Goal: Task Accomplishment & Management: Complete application form

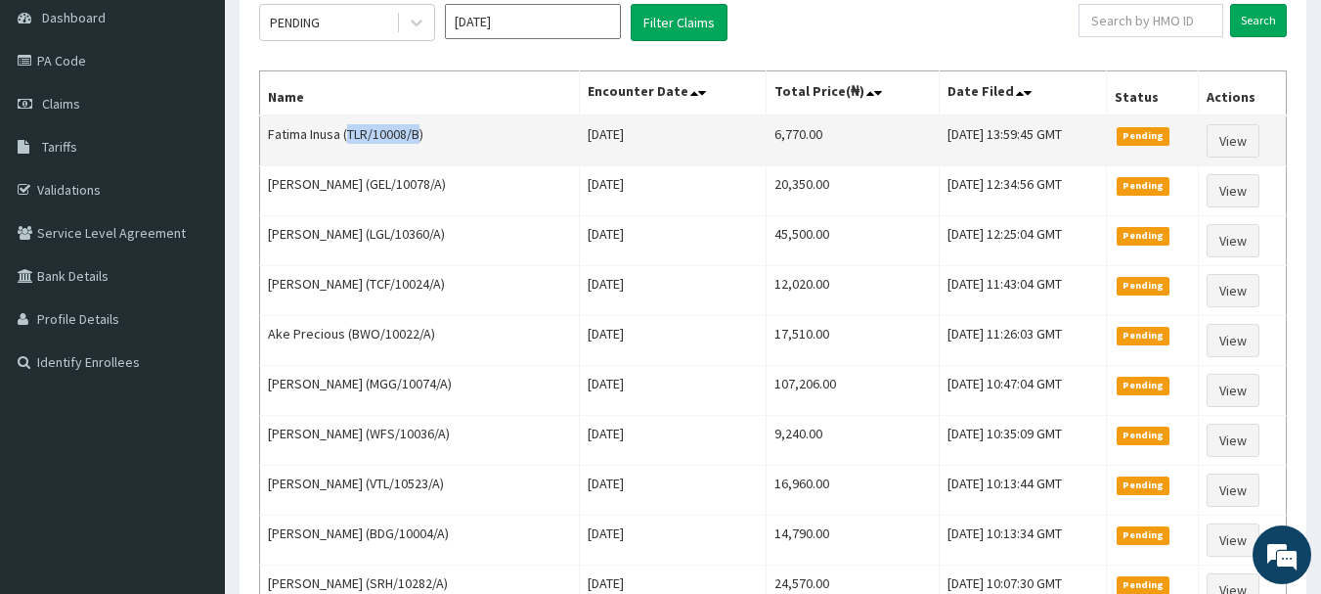
drag, startPoint x: 420, startPoint y: 138, endPoint x: 350, endPoint y: 121, distance: 71.4
click at [350, 121] on td "Fatima Inusa (TLR/10008/B)" at bounding box center [420, 140] width 320 height 51
copy td "TLR/10008/B"
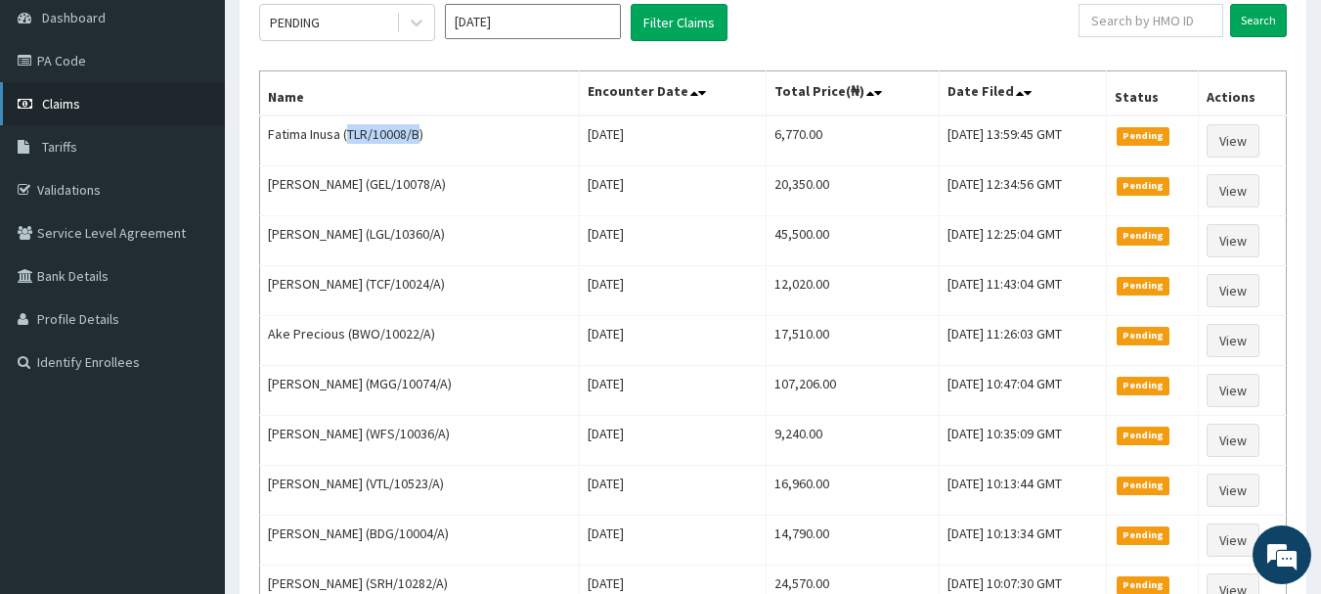
click at [67, 101] on span "Claims" at bounding box center [61, 104] width 38 height 18
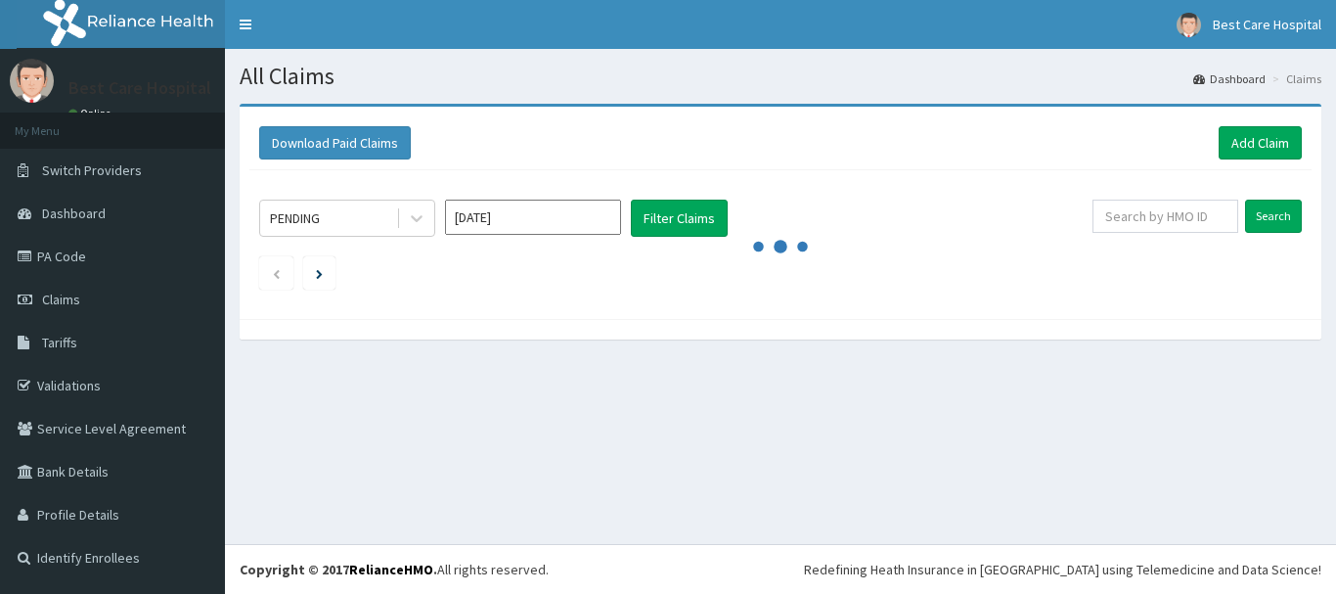
click at [1245, 136] on link "Add Claim" at bounding box center [1260, 142] width 83 height 33
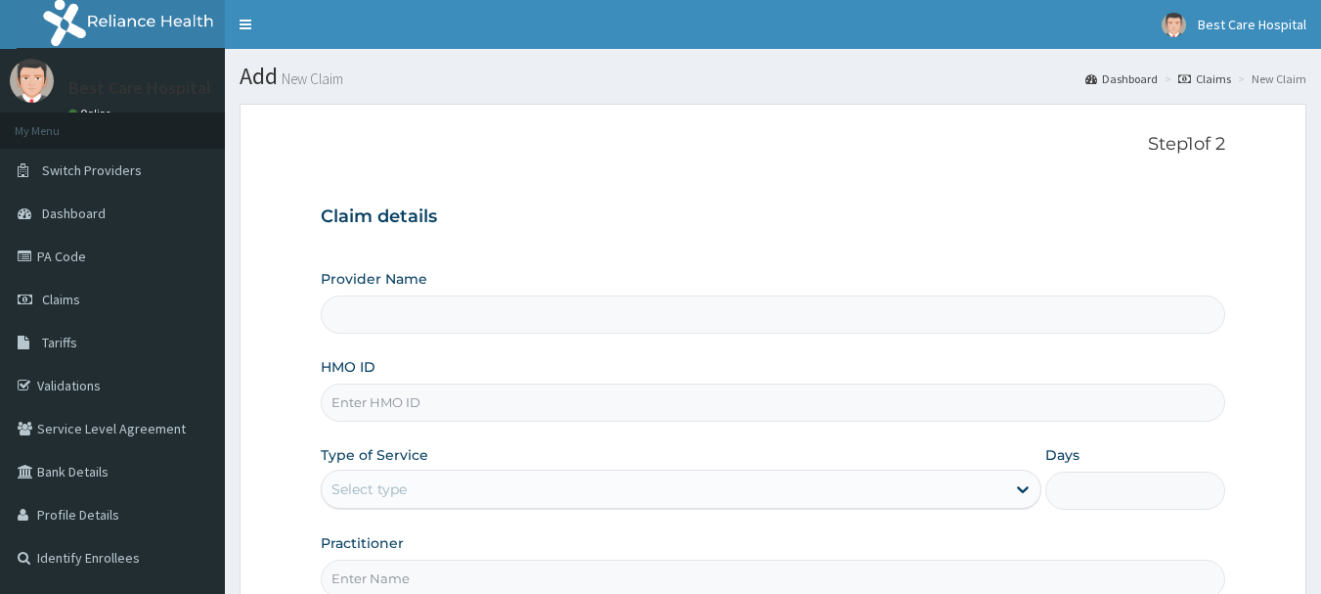
click at [381, 401] on input "HMO ID" at bounding box center [774, 402] width 906 height 38
paste input "TLR/10008/B"
type input "TLR/10008/B"
click at [386, 484] on div "Select type" at bounding box center [369, 489] width 75 height 20
click at [829, 485] on div "Select type" at bounding box center [664, 488] width 684 height 31
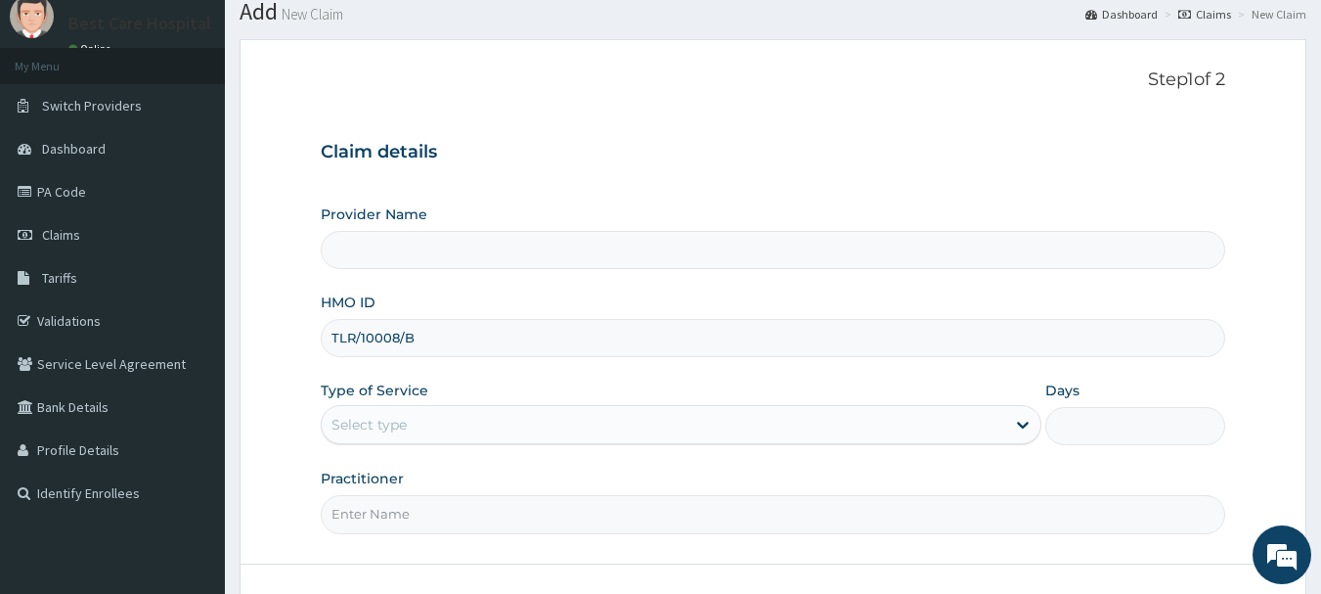
scroll to position [98, 0]
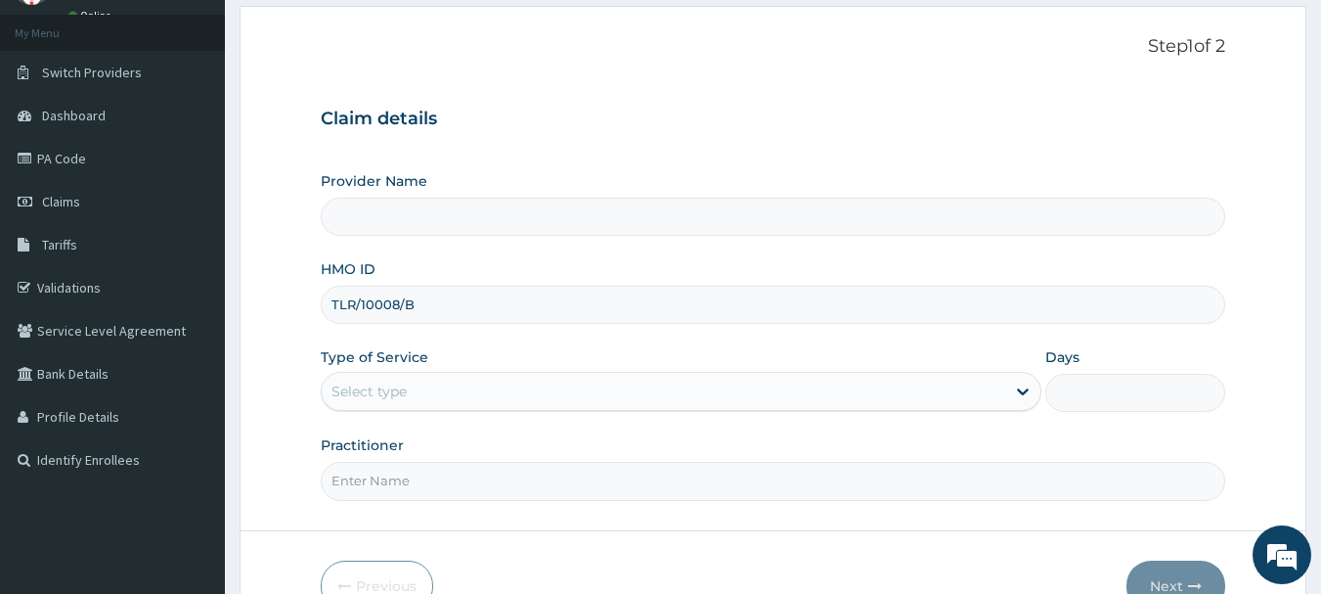
click at [589, 375] on div "Type of Service Select is focused ,type to refine list, press Down to open the …" at bounding box center [681, 379] width 721 height 65
click at [592, 388] on div "Select type" at bounding box center [664, 391] width 684 height 31
click at [494, 79] on div "Step 1 of 2 Claim details Provider Name HMO ID TLR/10008/B Type of Service Use …" at bounding box center [774, 268] width 906 height 464
click at [413, 382] on div "Select type" at bounding box center [664, 391] width 684 height 31
click at [368, 479] on input "Practitioner" at bounding box center [774, 481] width 906 height 38
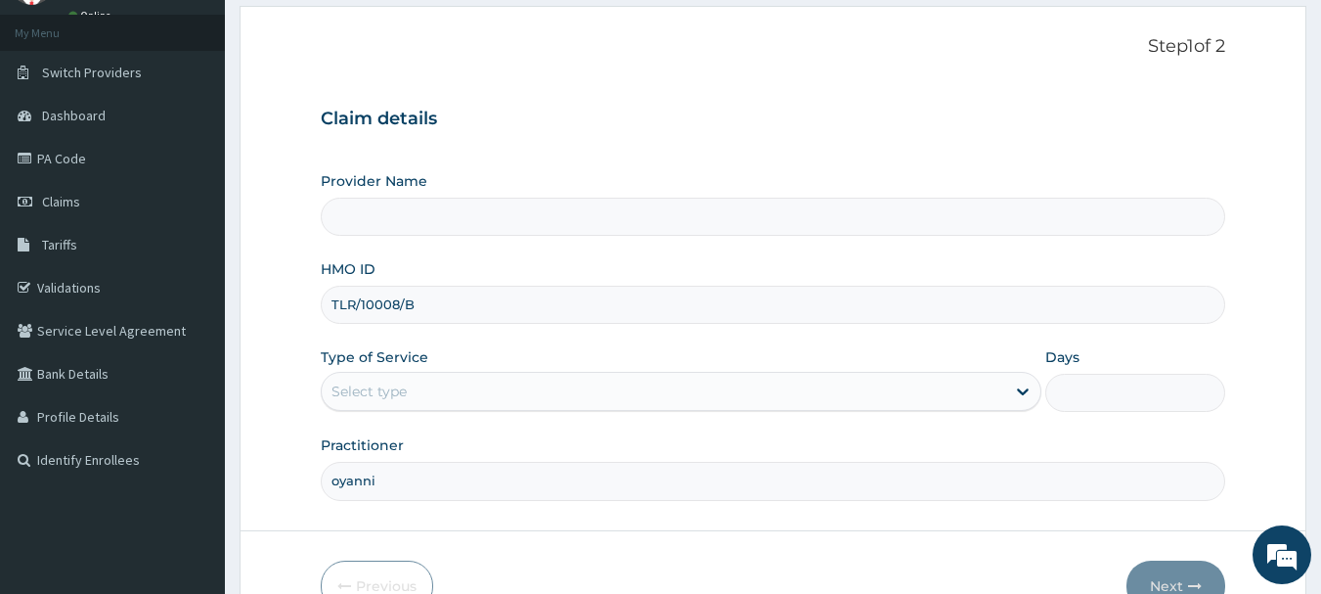
scroll to position [0, 0]
type input "oyanni"
click at [1073, 400] on input "Days" at bounding box center [1136, 393] width 180 height 38
click at [529, 223] on input "Provider Name" at bounding box center [774, 217] width 906 height 38
